Goal: Transaction & Acquisition: Purchase product/service

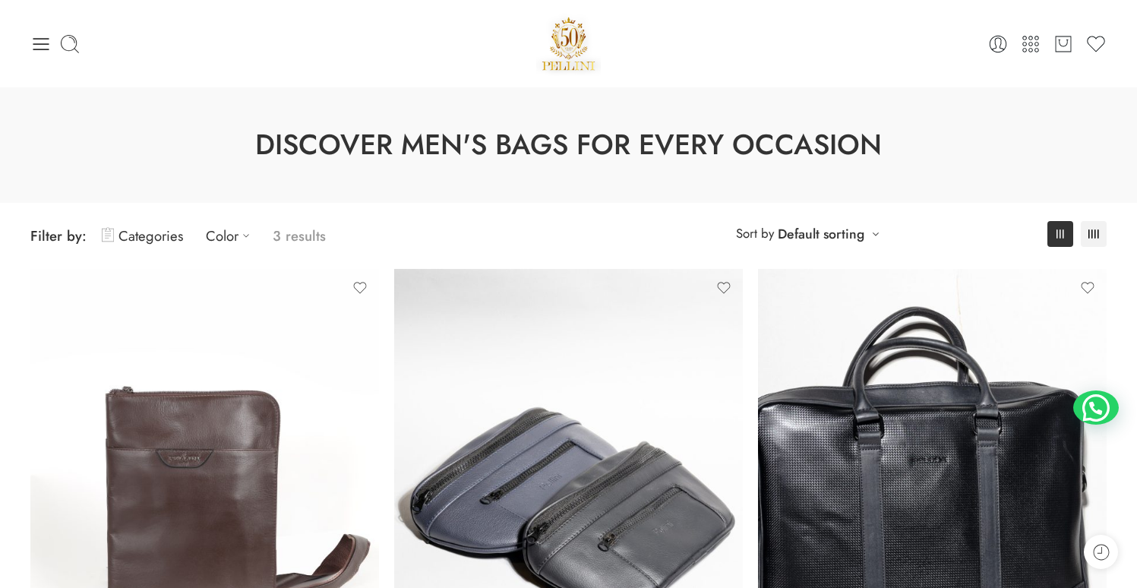
click at [39, 54] on div "0 Cart 0 Wishlist" at bounding box center [568, 43] width 1077 height 65
click at [40, 40] on icon at bounding box center [40, 43] width 21 height 21
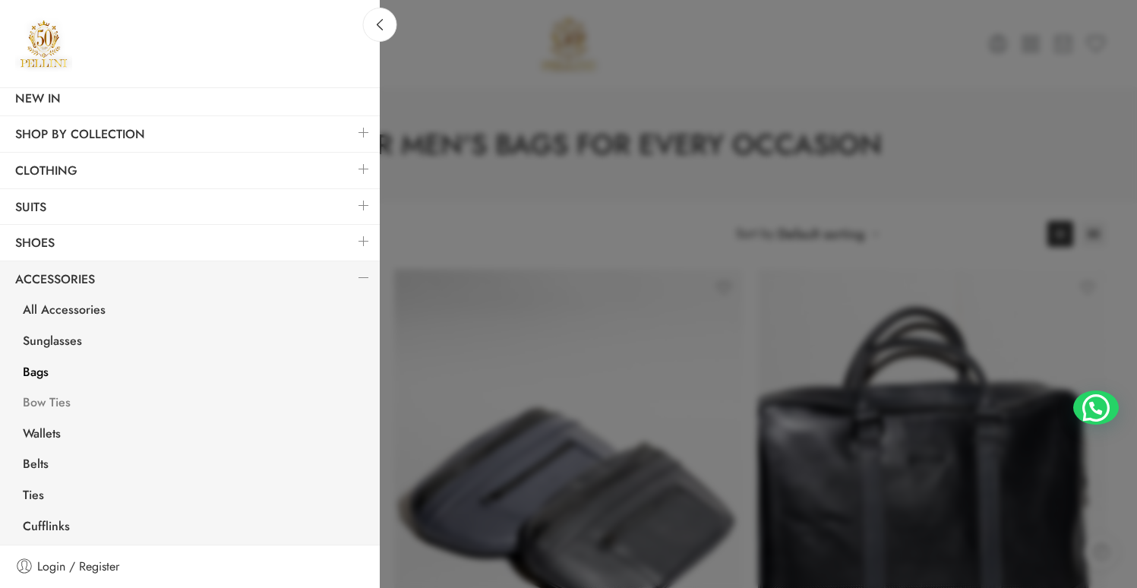
scroll to position [166, 0]
click at [45, 431] on link "Wallets" at bounding box center [194, 433] width 372 height 31
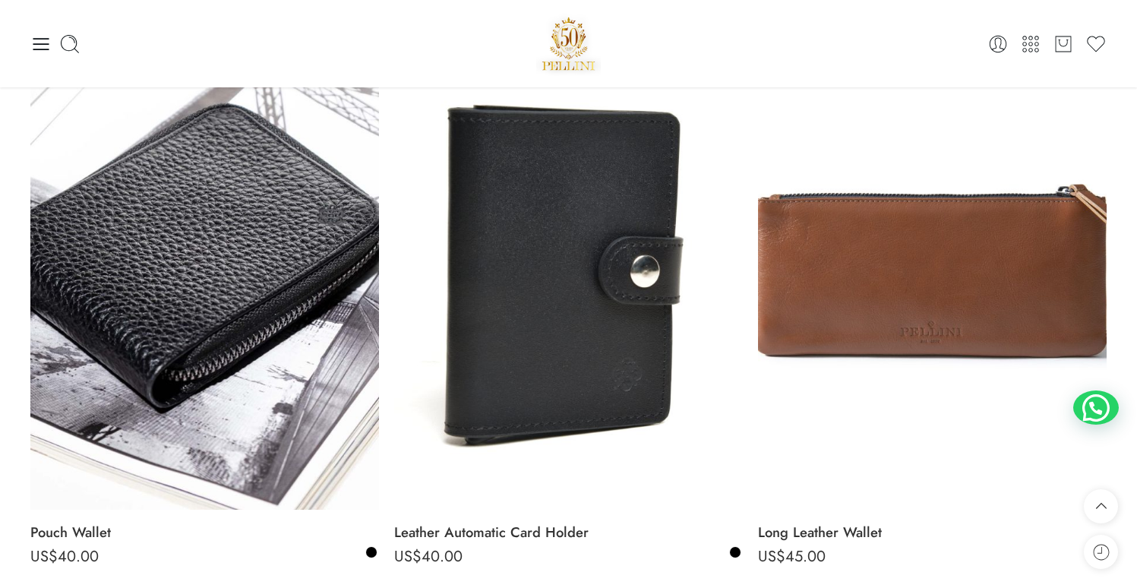
scroll to position [1366, 0]
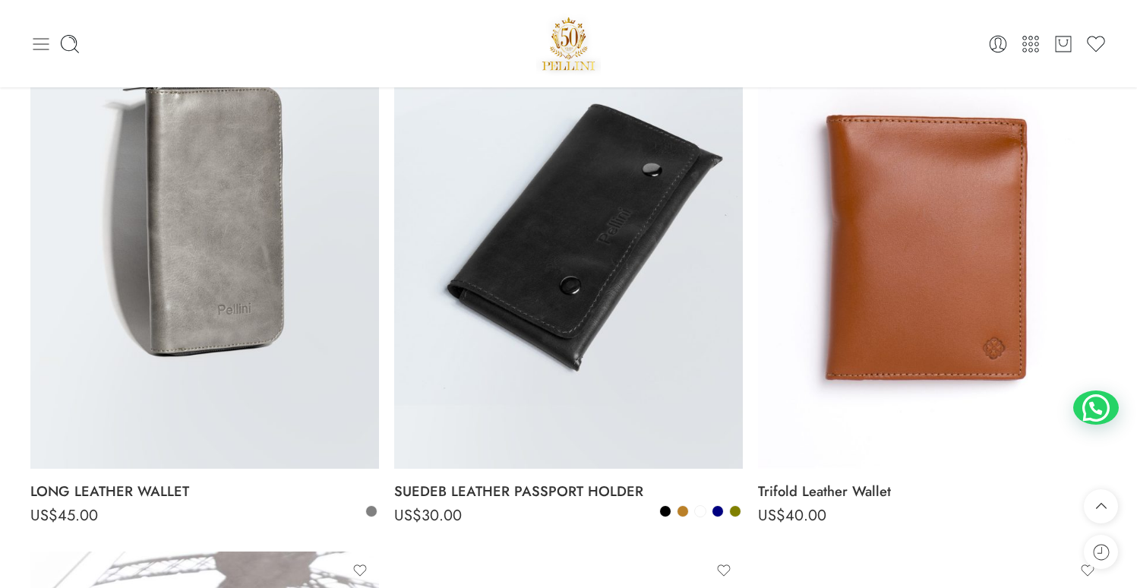
click at [39, 36] on icon at bounding box center [40, 43] width 21 height 21
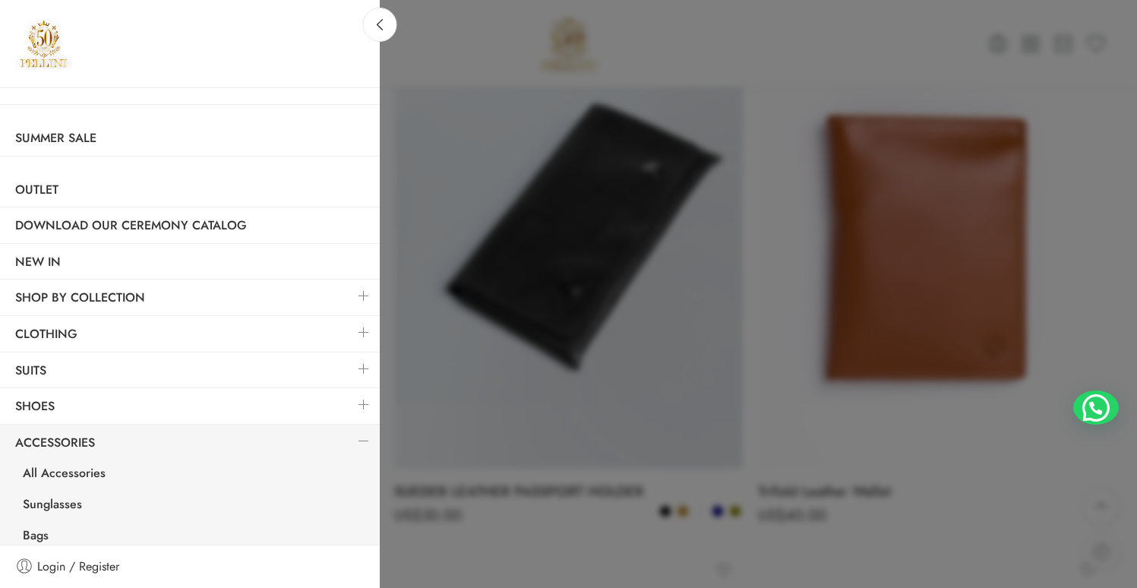
click at [352, 331] on link at bounding box center [364, 332] width 32 height 33
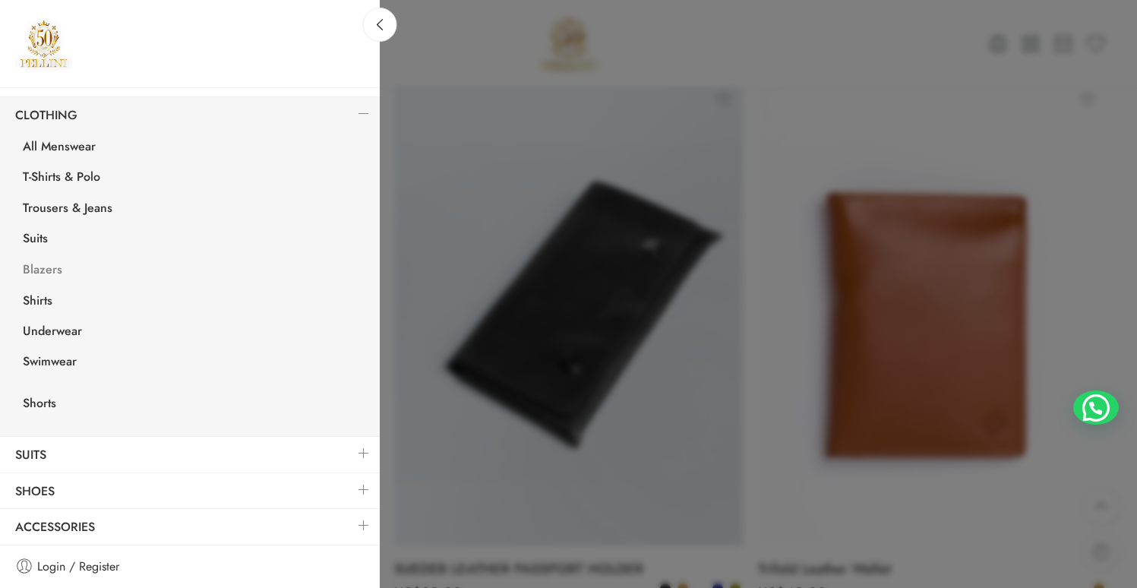
scroll to position [0, 0]
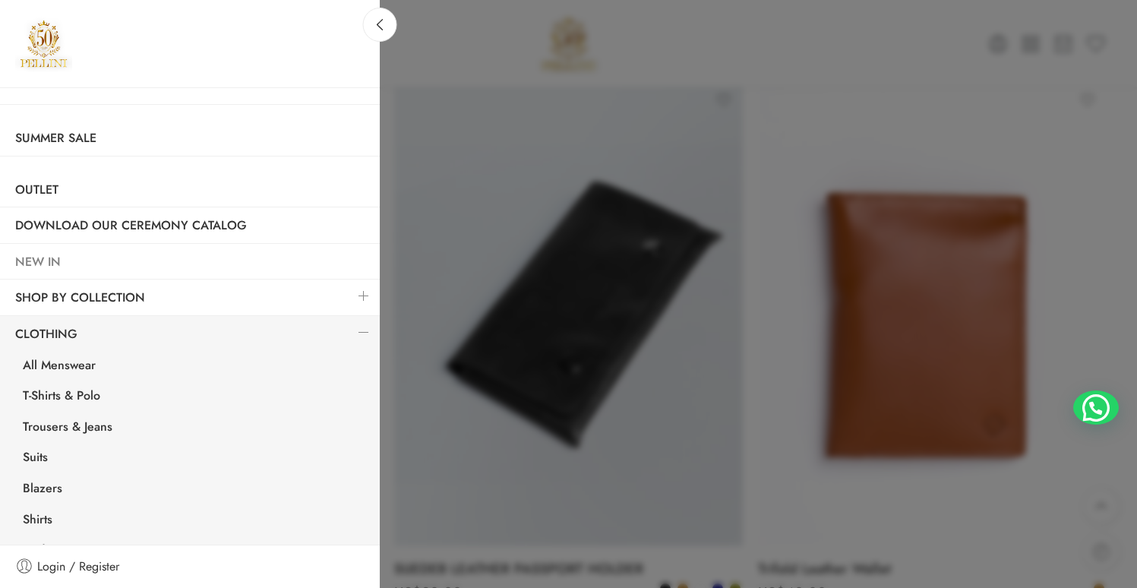
click at [49, 264] on link "NEW IN" at bounding box center [190, 262] width 380 height 35
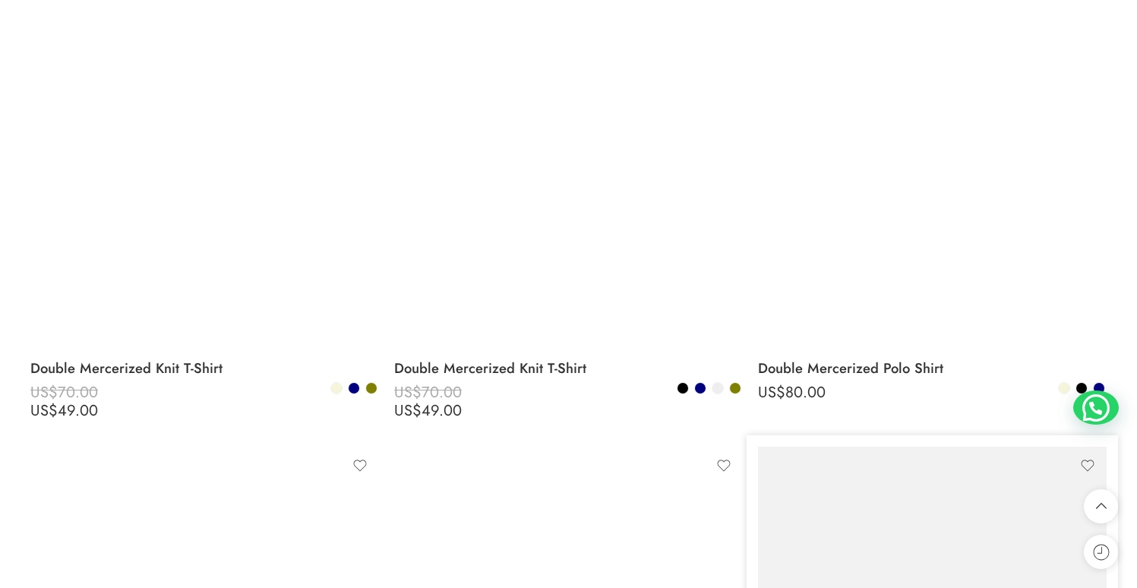
scroll to position [1502, 0]
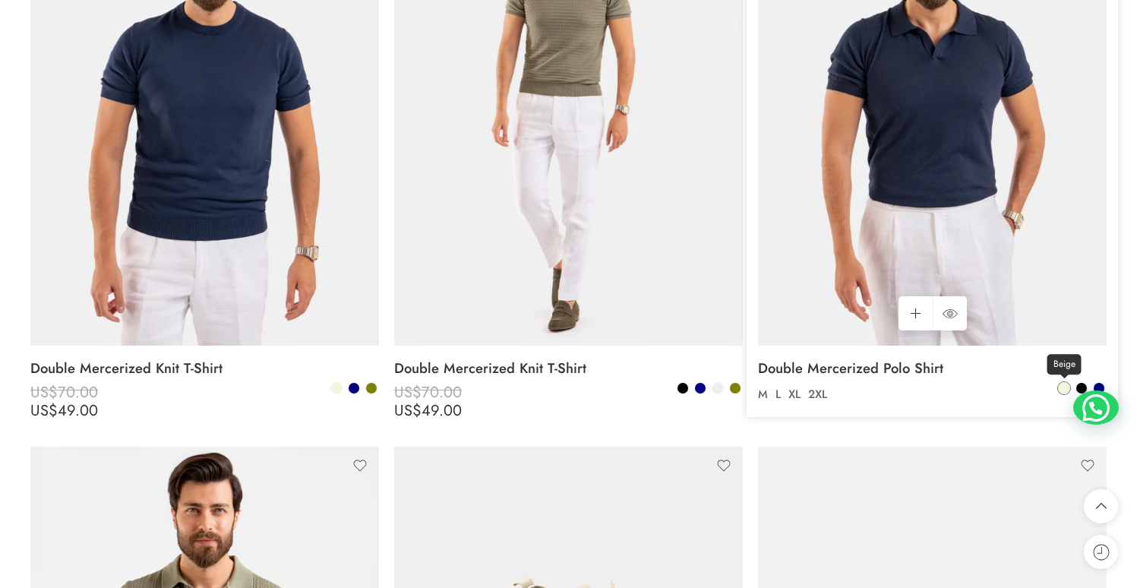
click at [1062, 392] on span at bounding box center [1064, 388] width 11 height 11
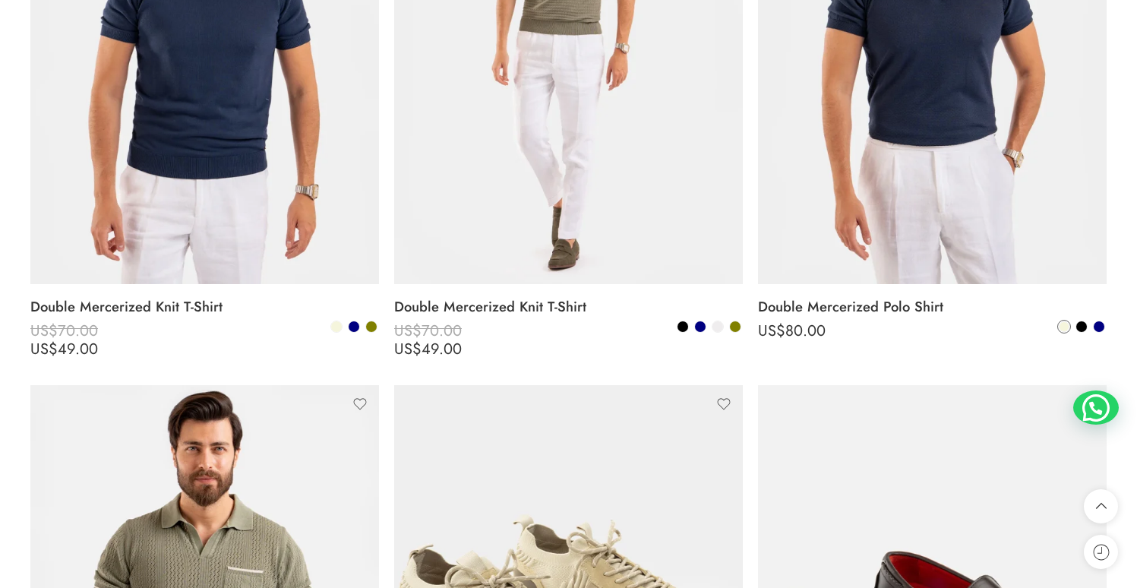
scroll to position [1600, 0]
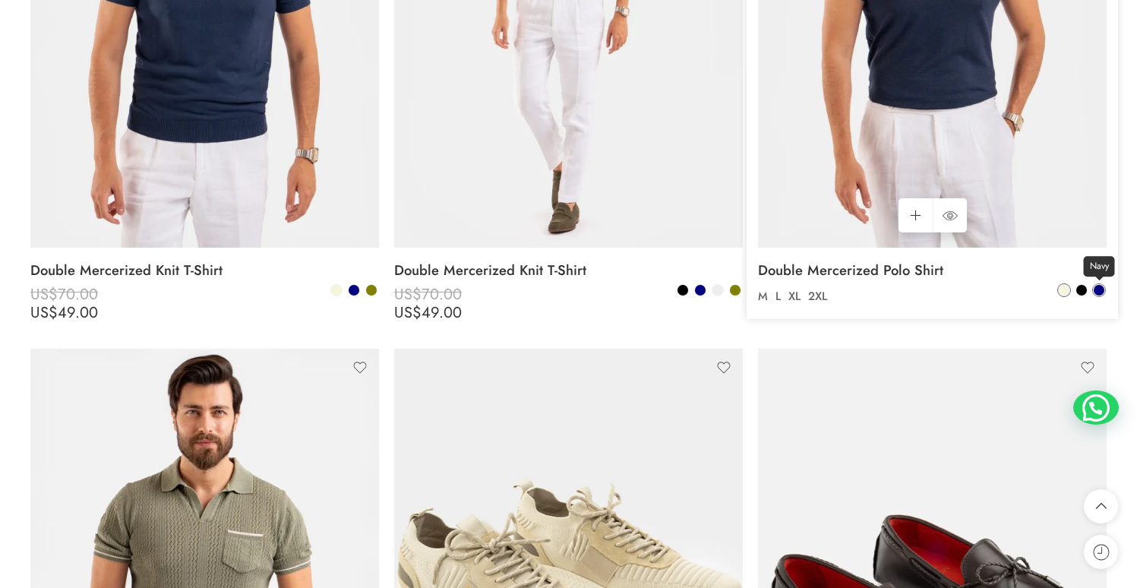
click at [1096, 292] on span at bounding box center [1099, 290] width 11 height 11
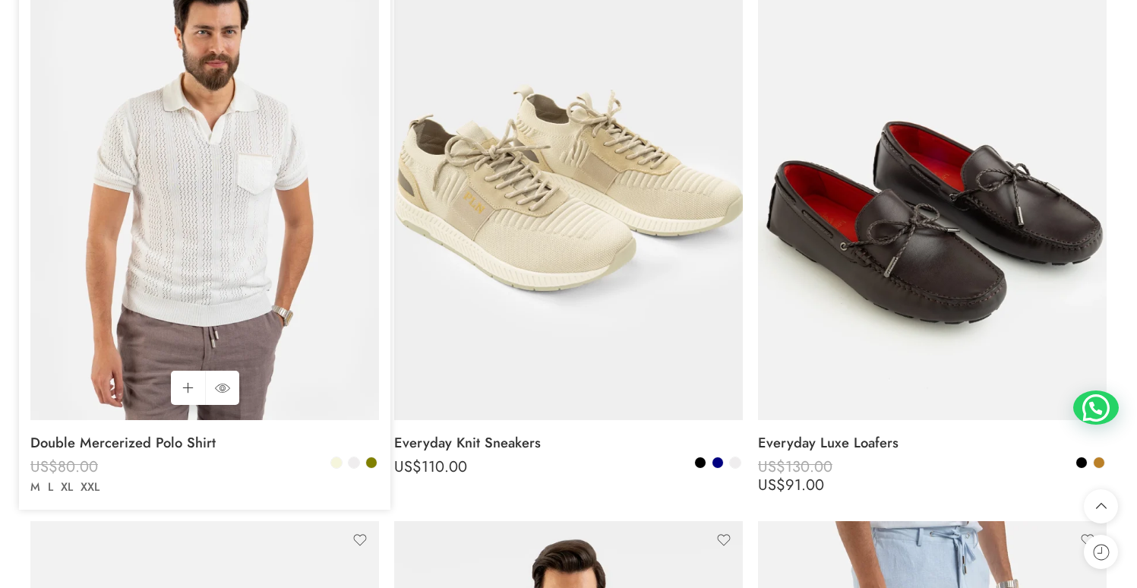
scroll to position [1995, 0]
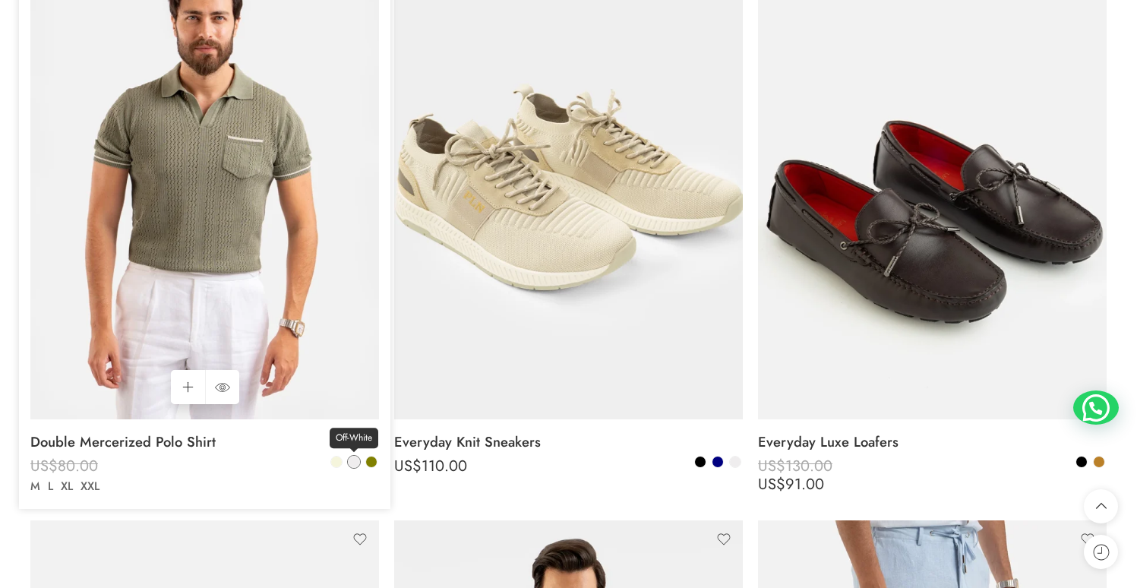
click at [350, 462] on span at bounding box center [354, 462] width 11 height 11
click at [339, 463] on span at bounding box center [336, 462] width 11 height 11
click at [345, 462] on div "Beige Off-White Olive" at bounding box center [354, 463] width 49 height 17
click at [341, 462] on span at bounding box center [336, 462] width 11 height 11
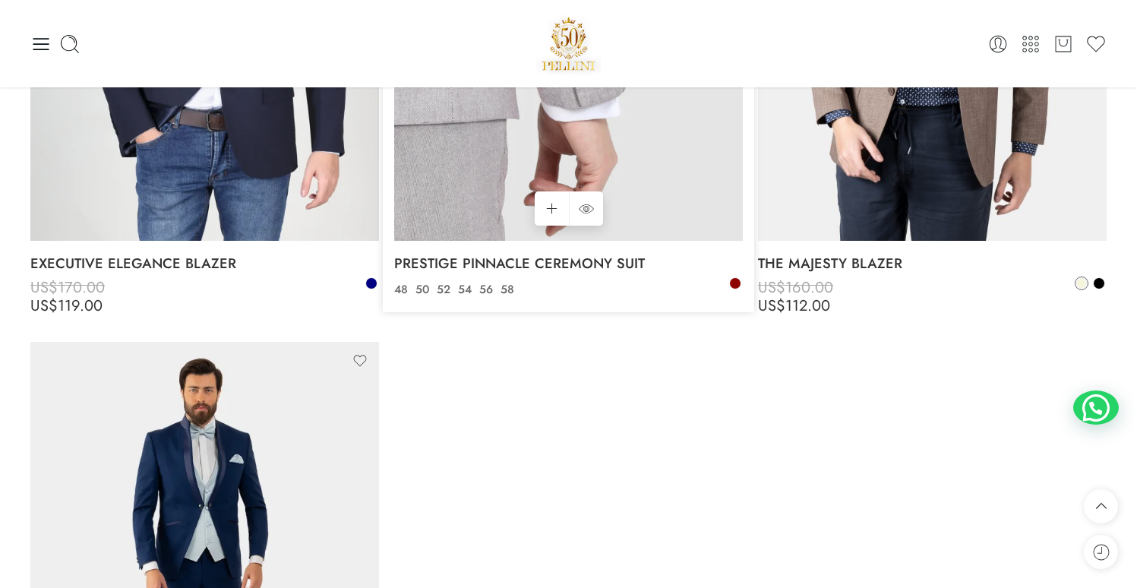
scroll to position [8393, 0]
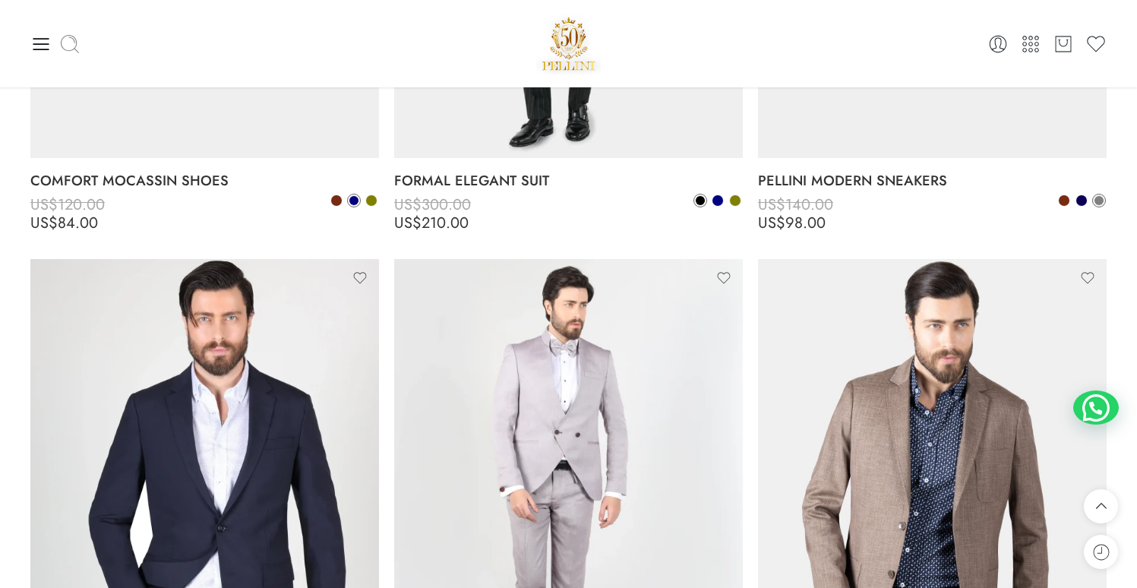
click at [78, 46] on icon at bounding box center [69, 43] width 21 height 21
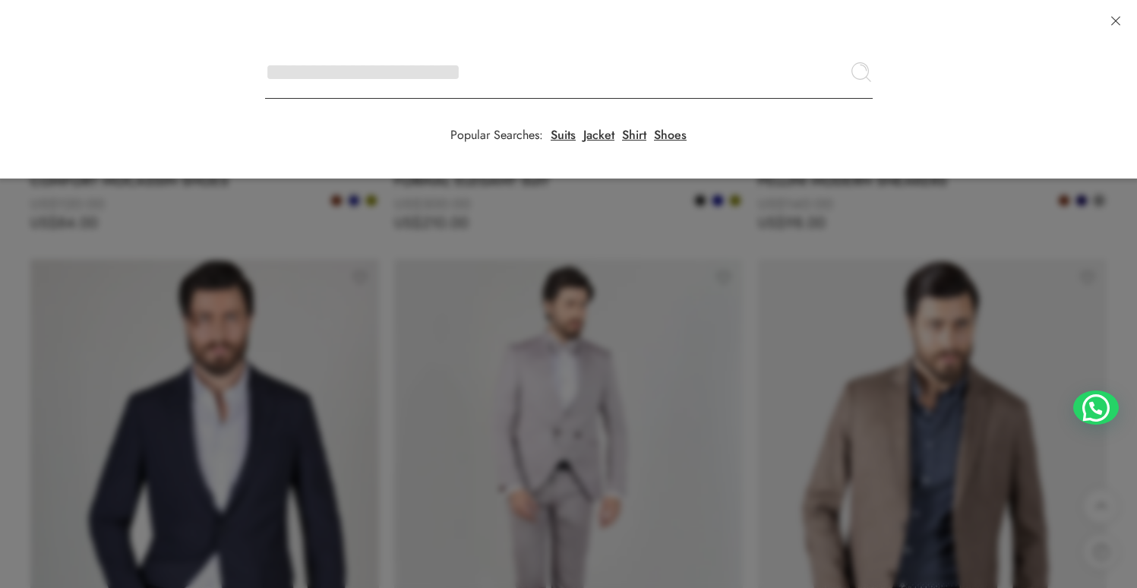
click at [265, 46] on input "Search here" at bounding box center [569, 72] width 608 height 53
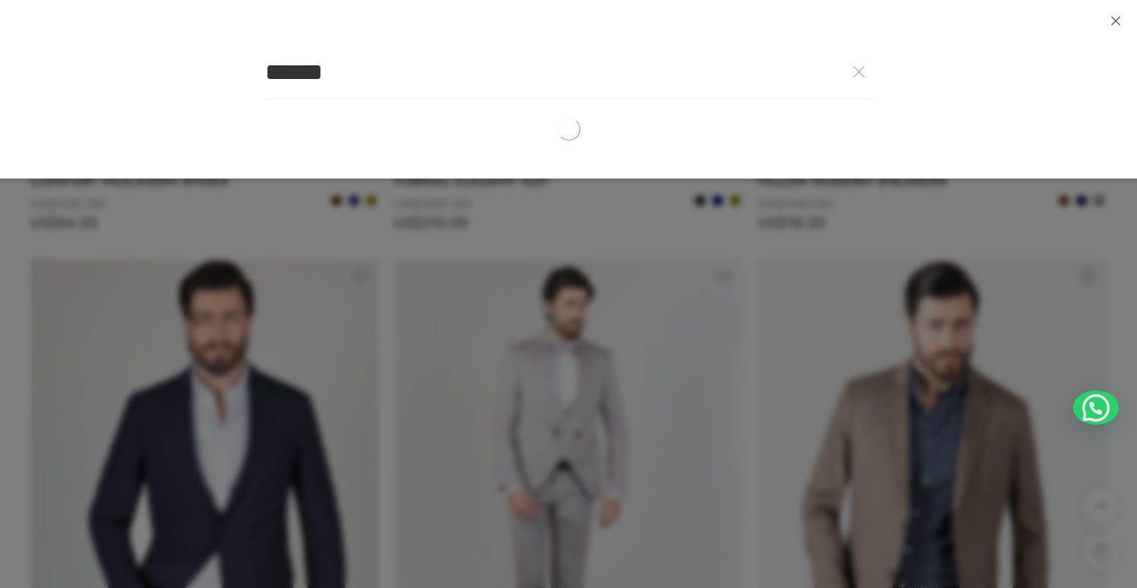
type input "*******"
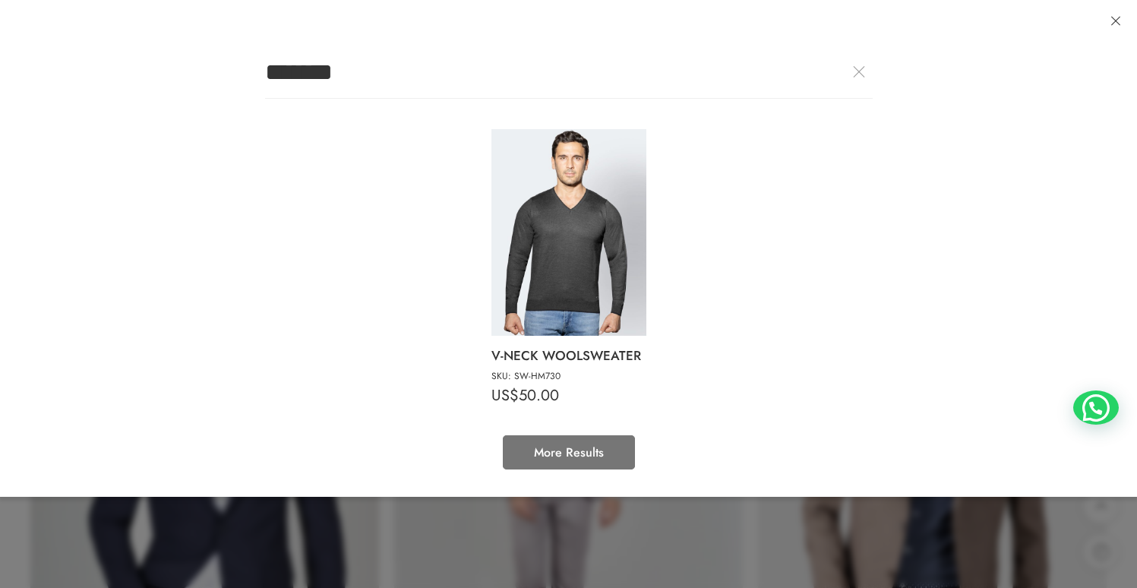
click at [574, 456] on link "More Results" at bounding box center [569, 452] width 132 height 34
